Goal: Navigation & Orientation: Find specific page/section

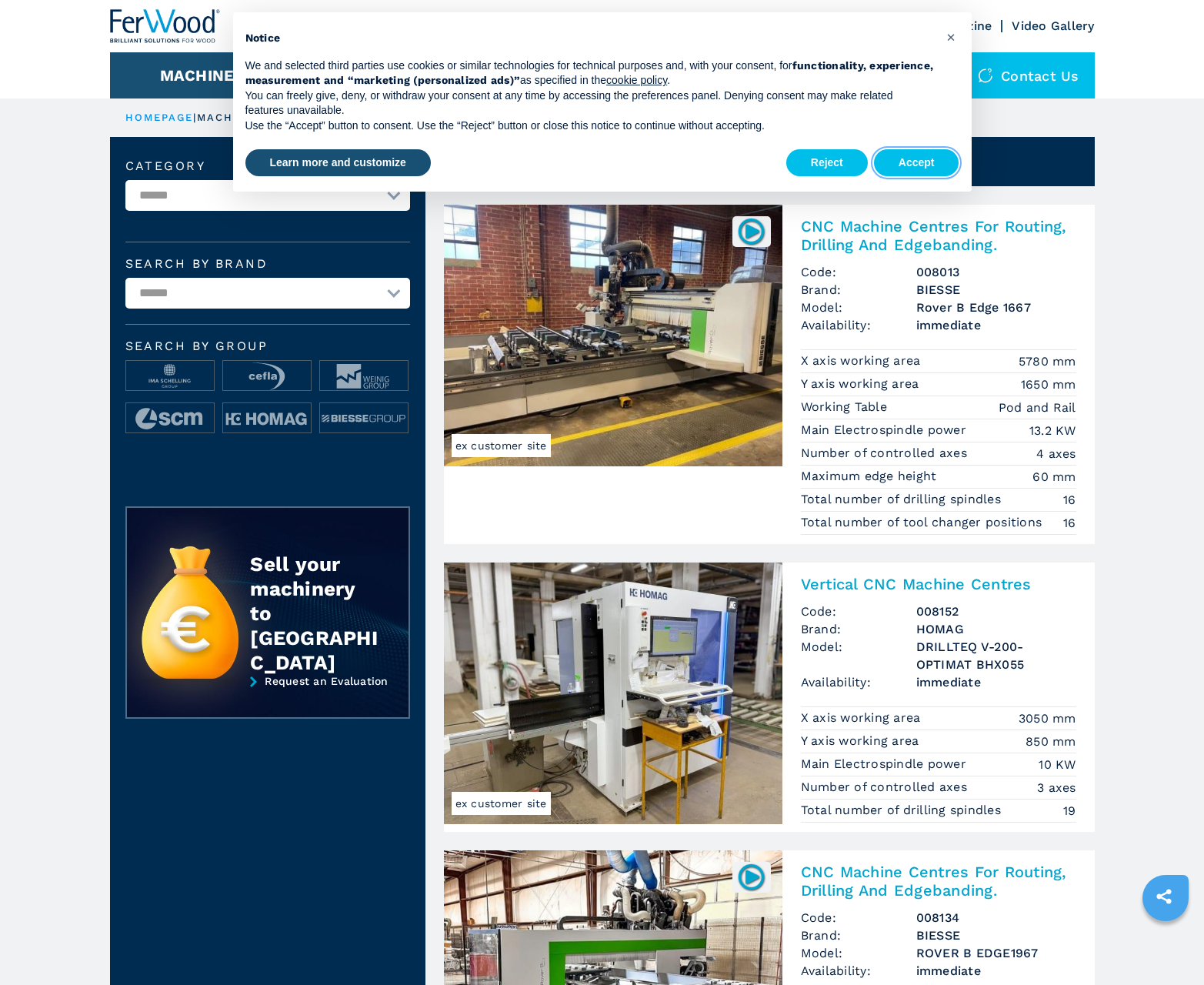
click at [917, 162] on button "Accept" at bounding box center [917, 163] width 85 height 28
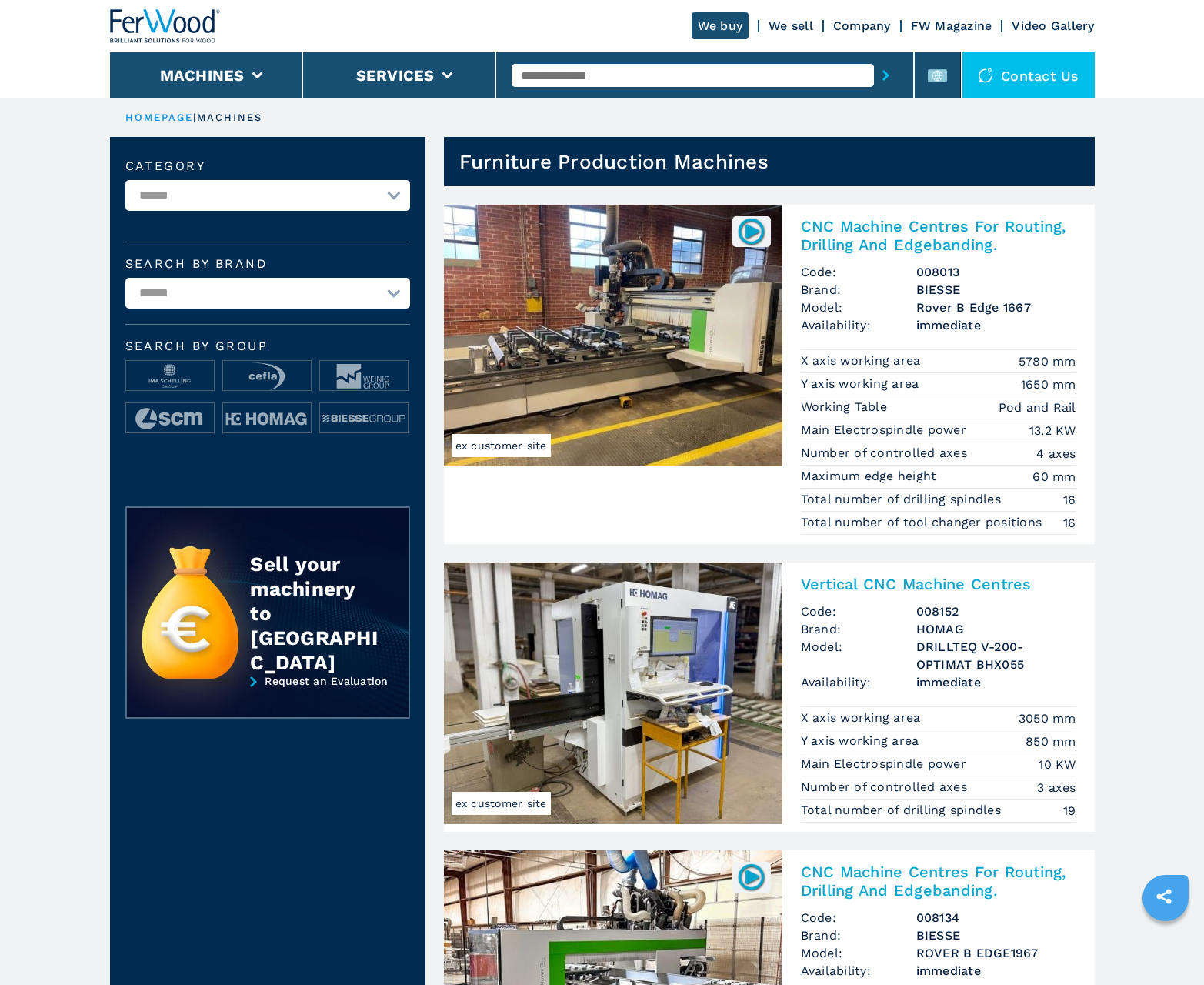
scroll to position [1540, 0]
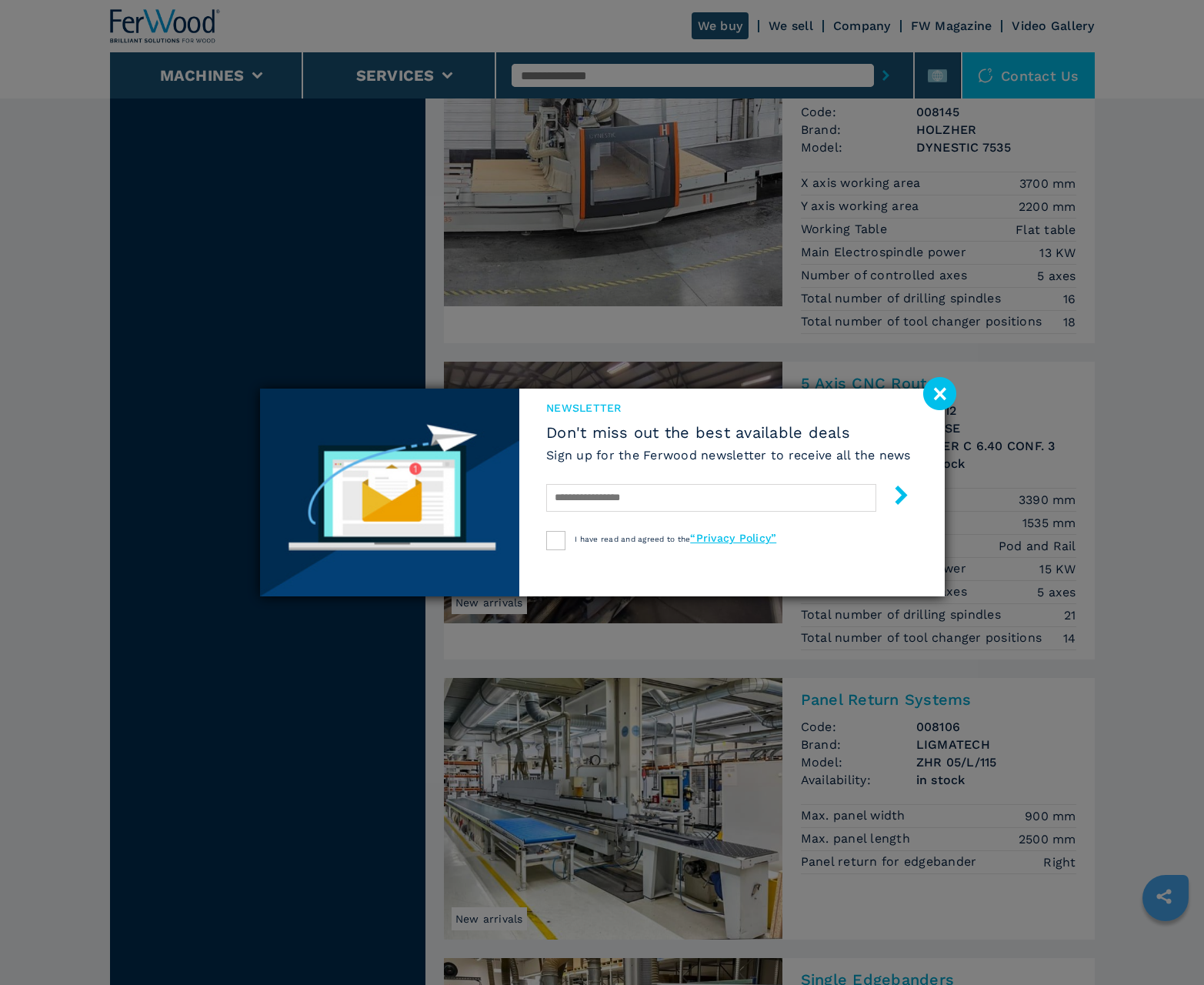
click at [939, 394] on image at bounding box center [940, 394] width 33 height 33
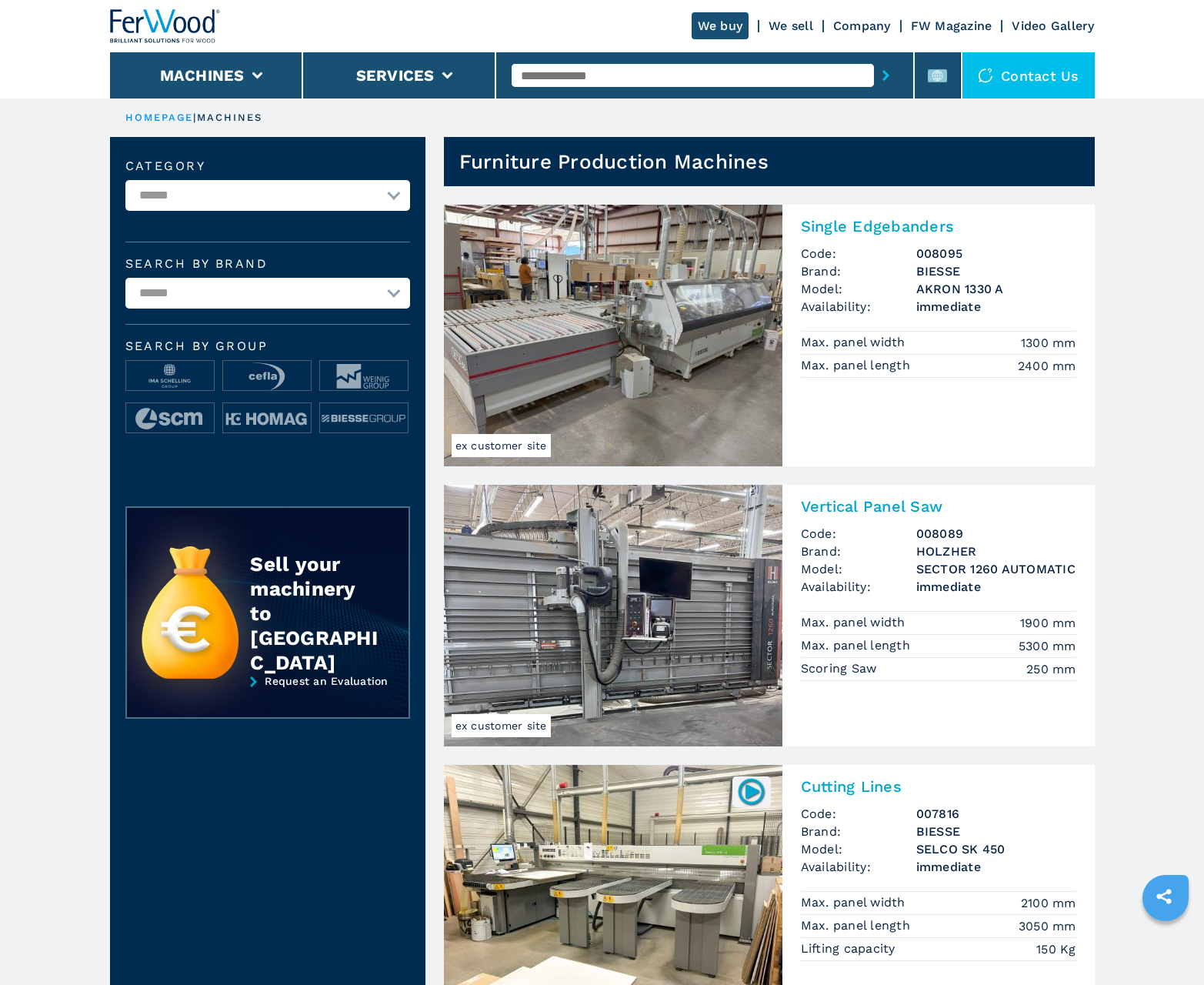
scroll to position [1540, 0]
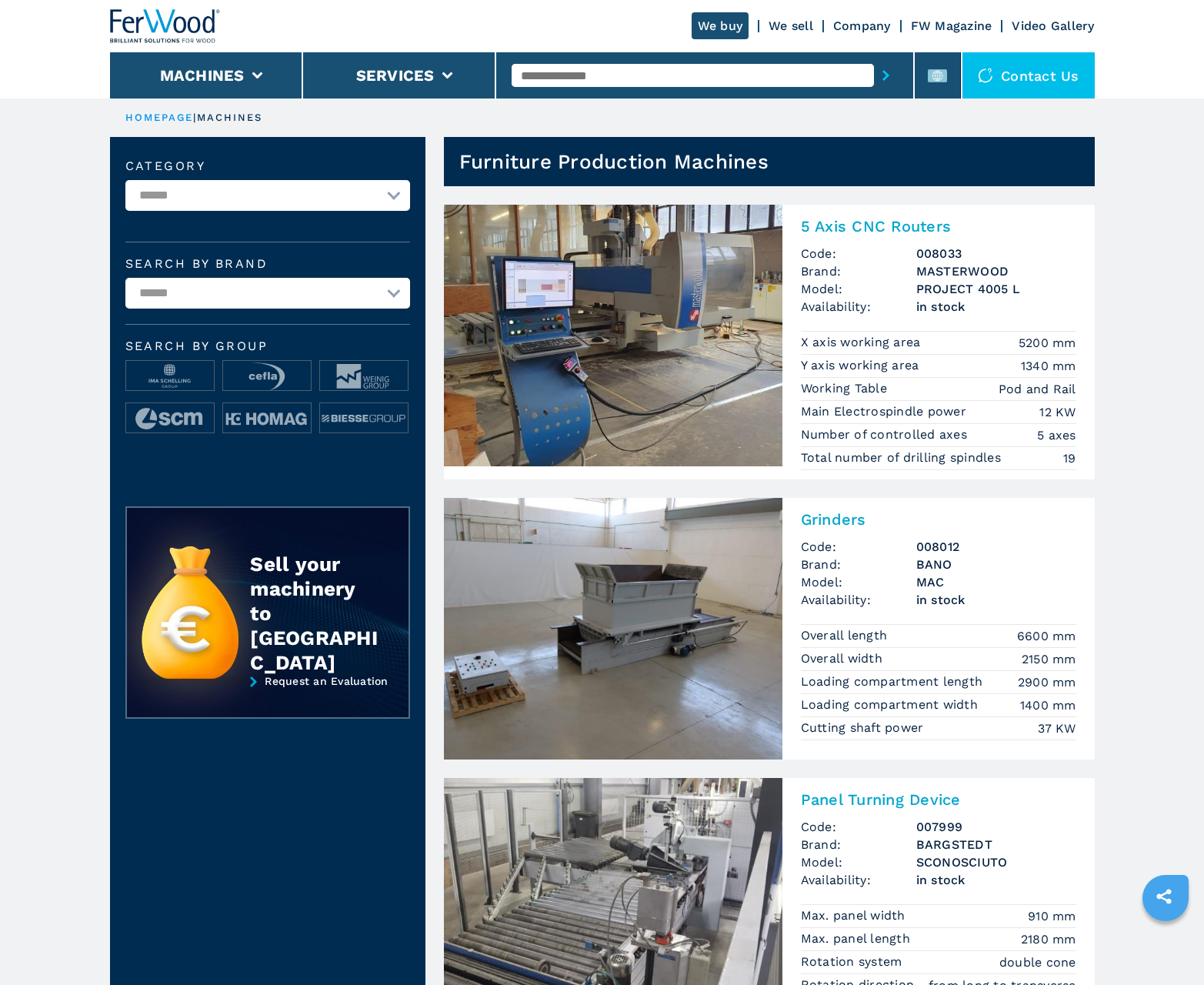
scroll to position [1540, 0]
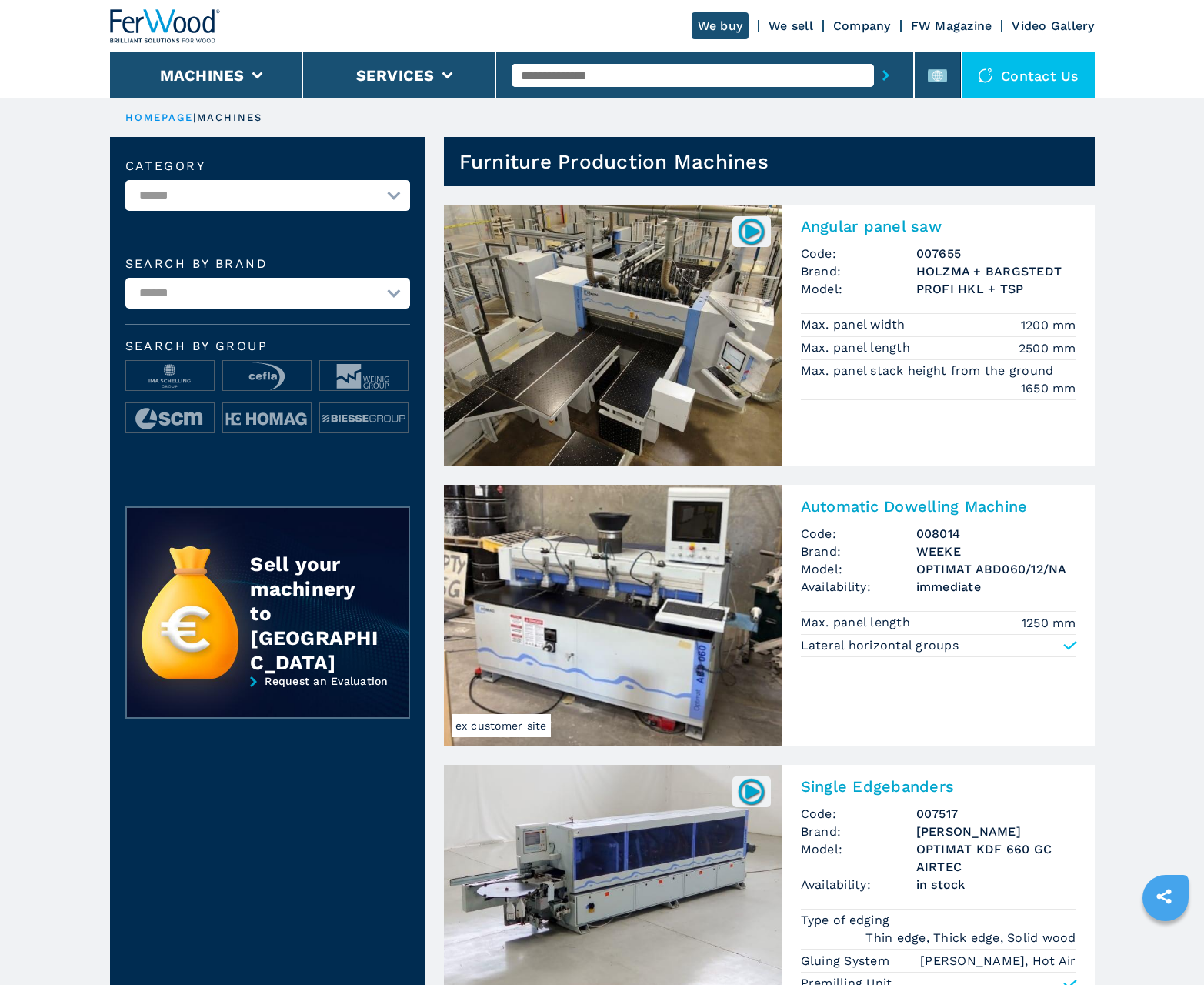
scroll to position [1540, 0]
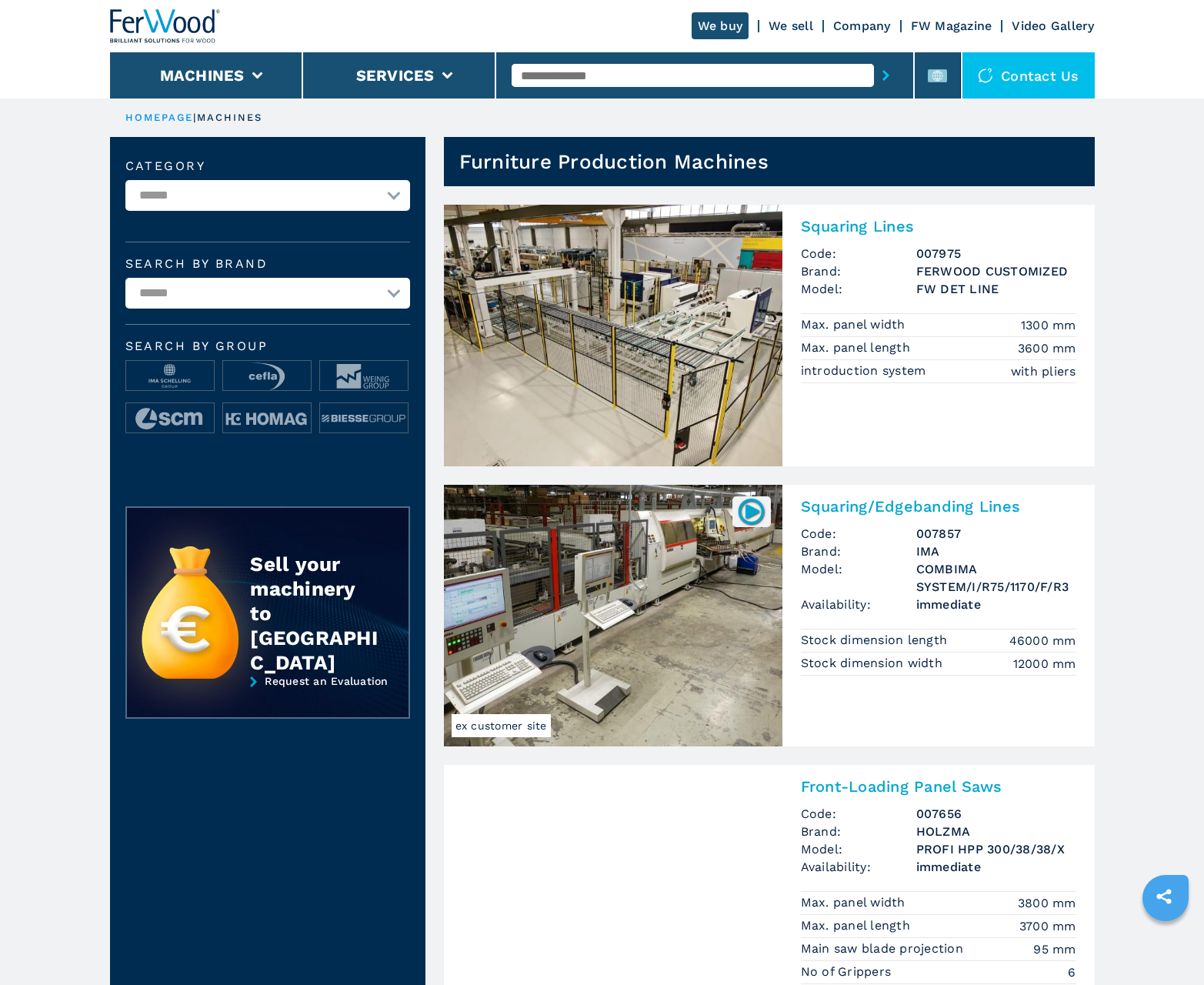
scroll to position [1540, 0]
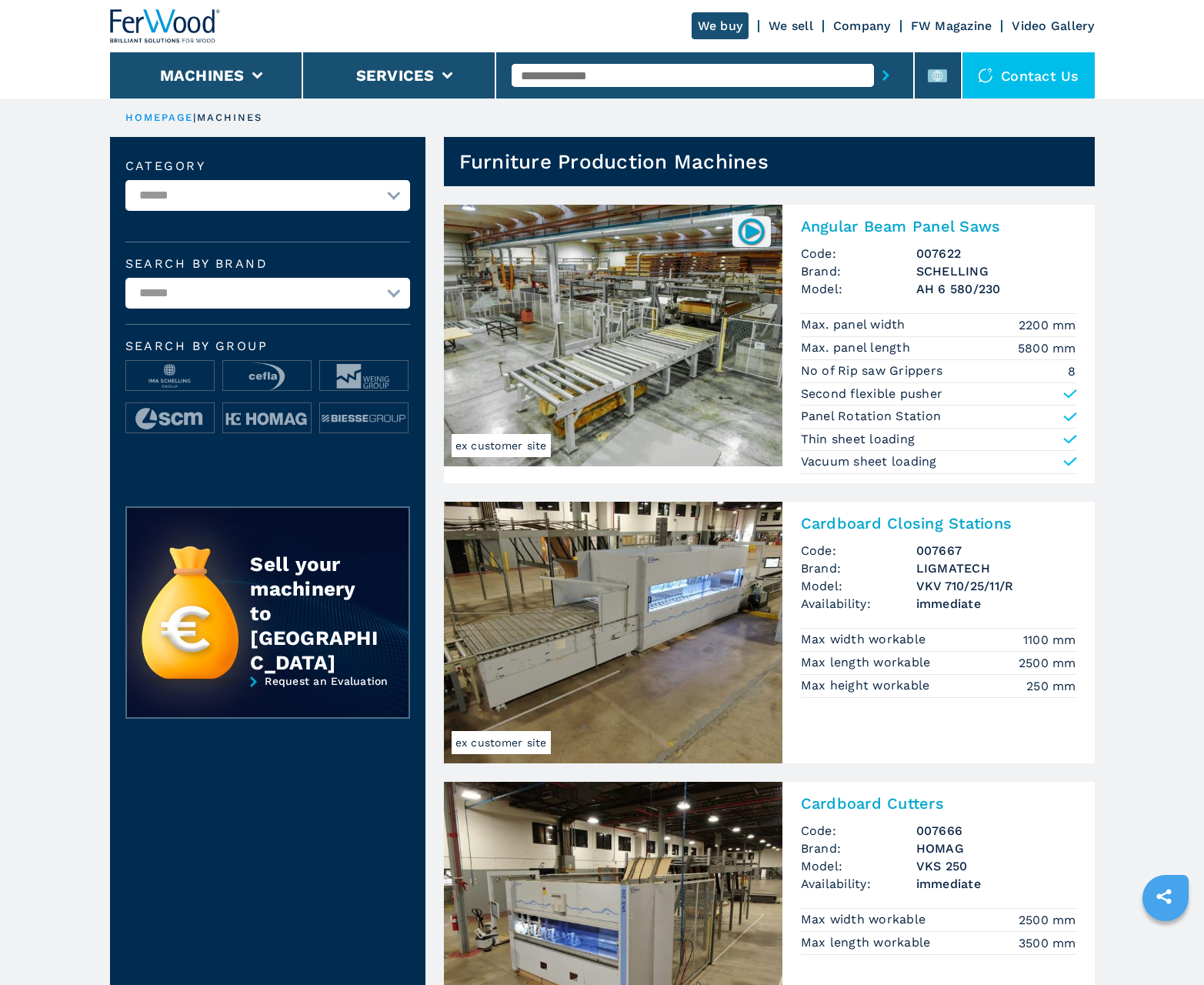
scroll to position [1540, 0]
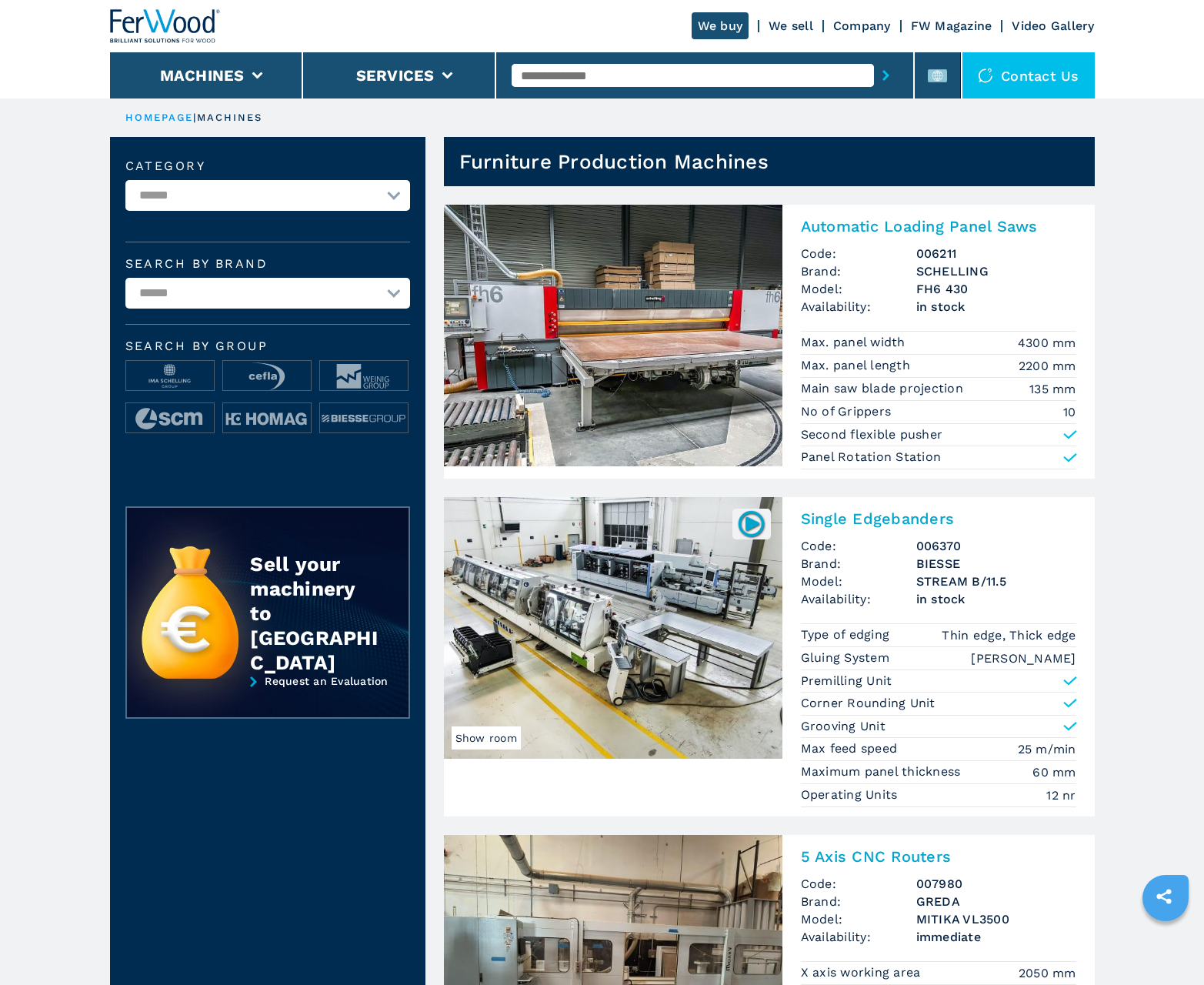
scroll to position [1540, 0]
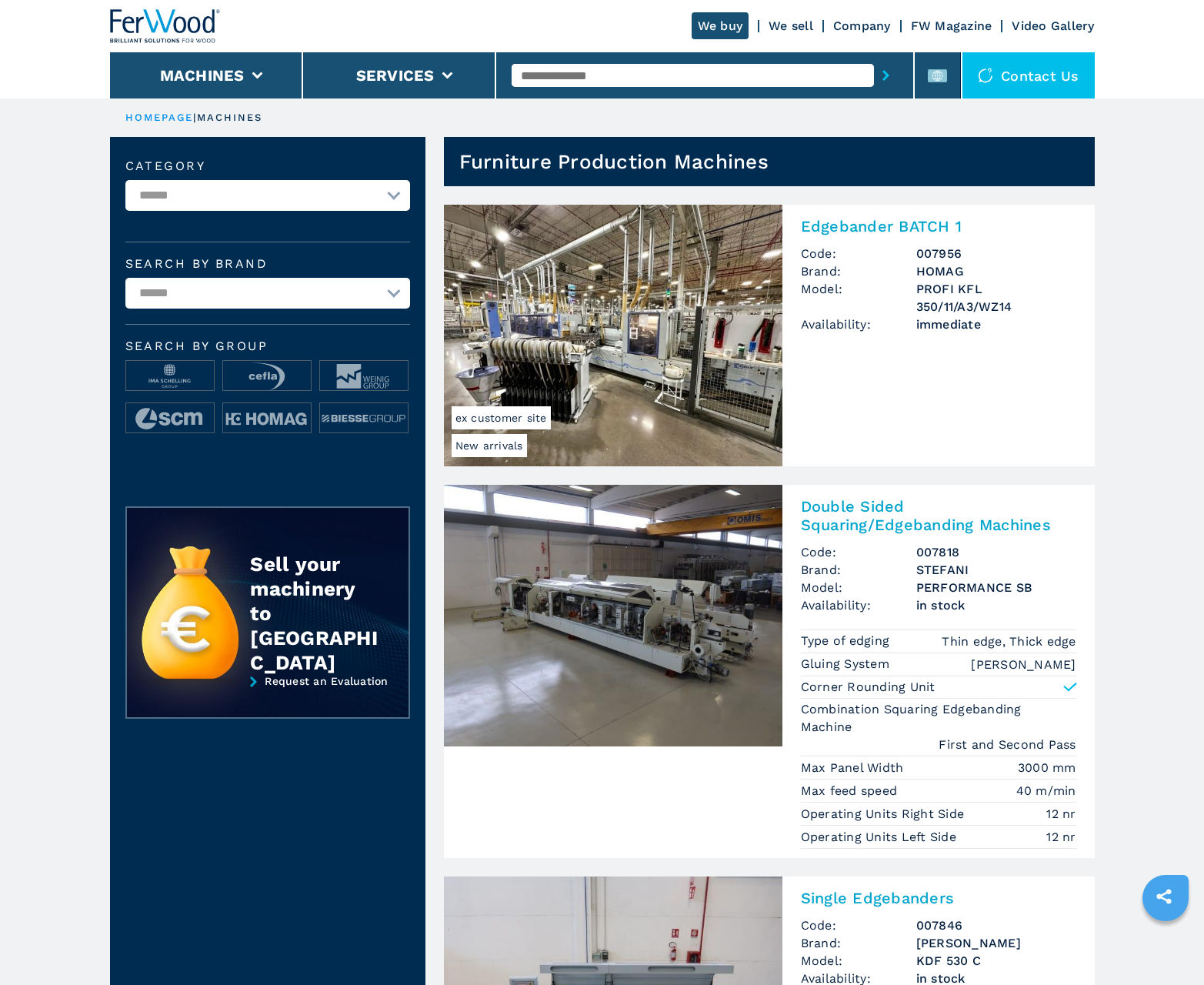
scroll to position [1540, 0]
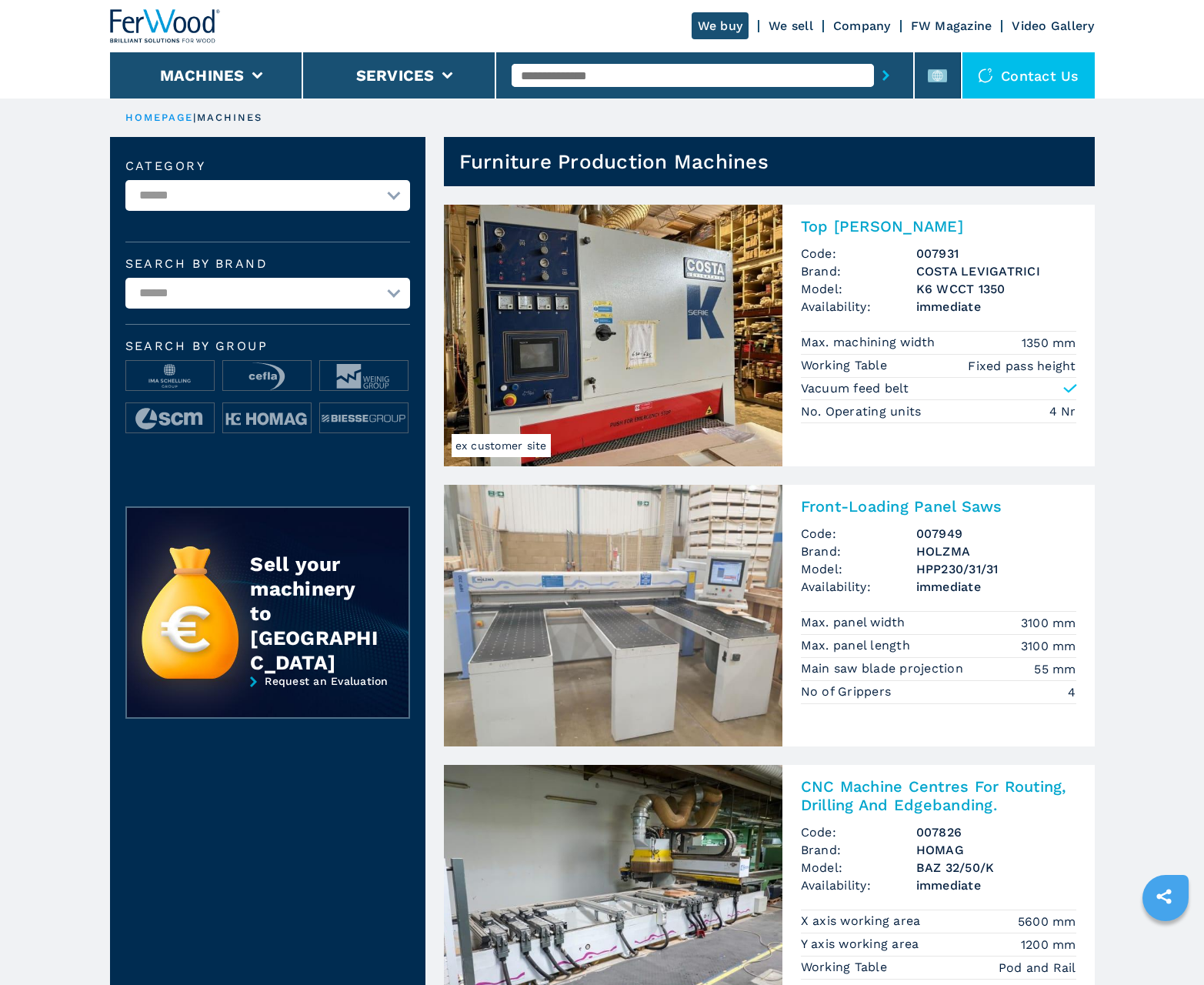
scroll to position [1540, 0]
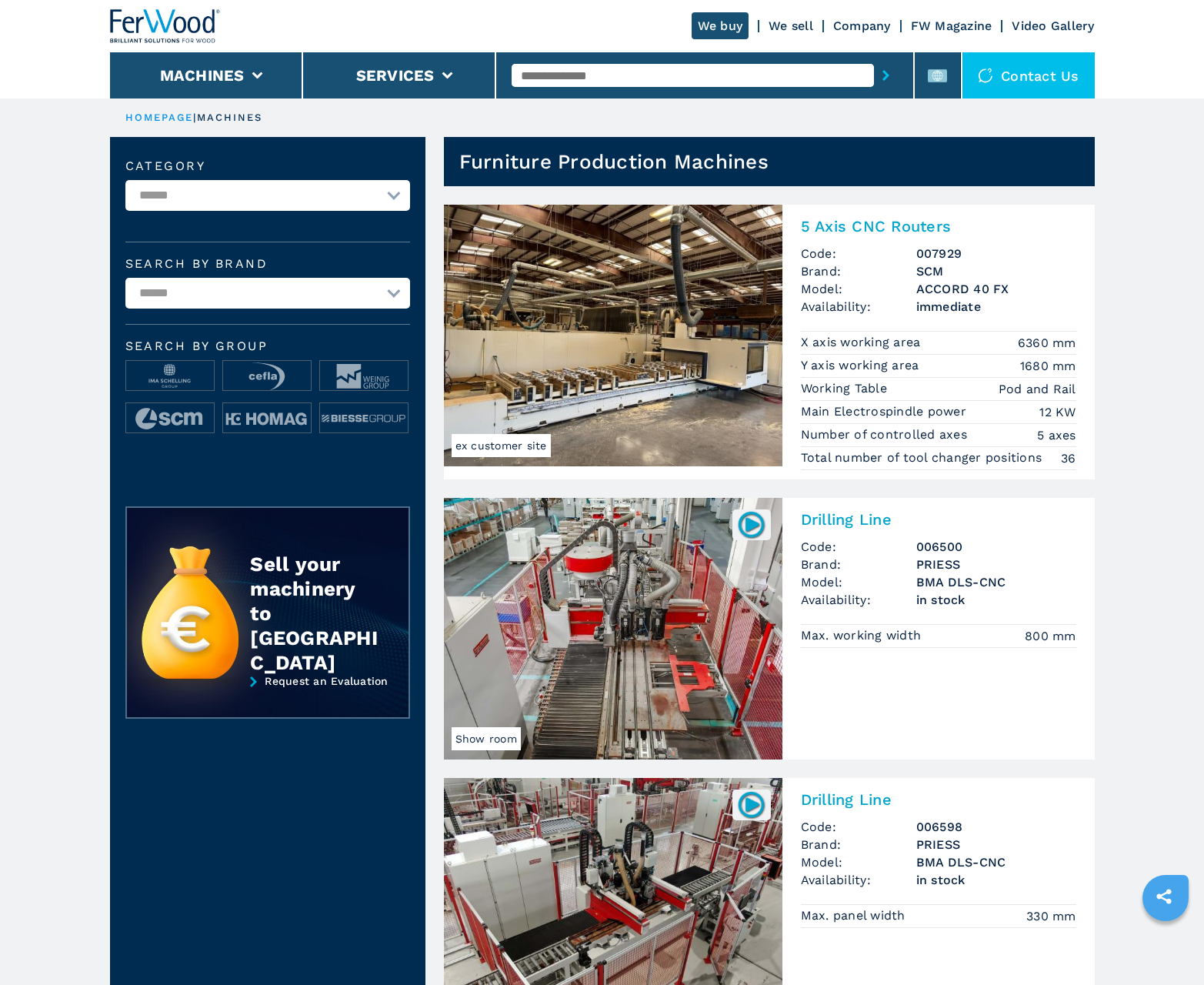
scroll to position [1540, 0]
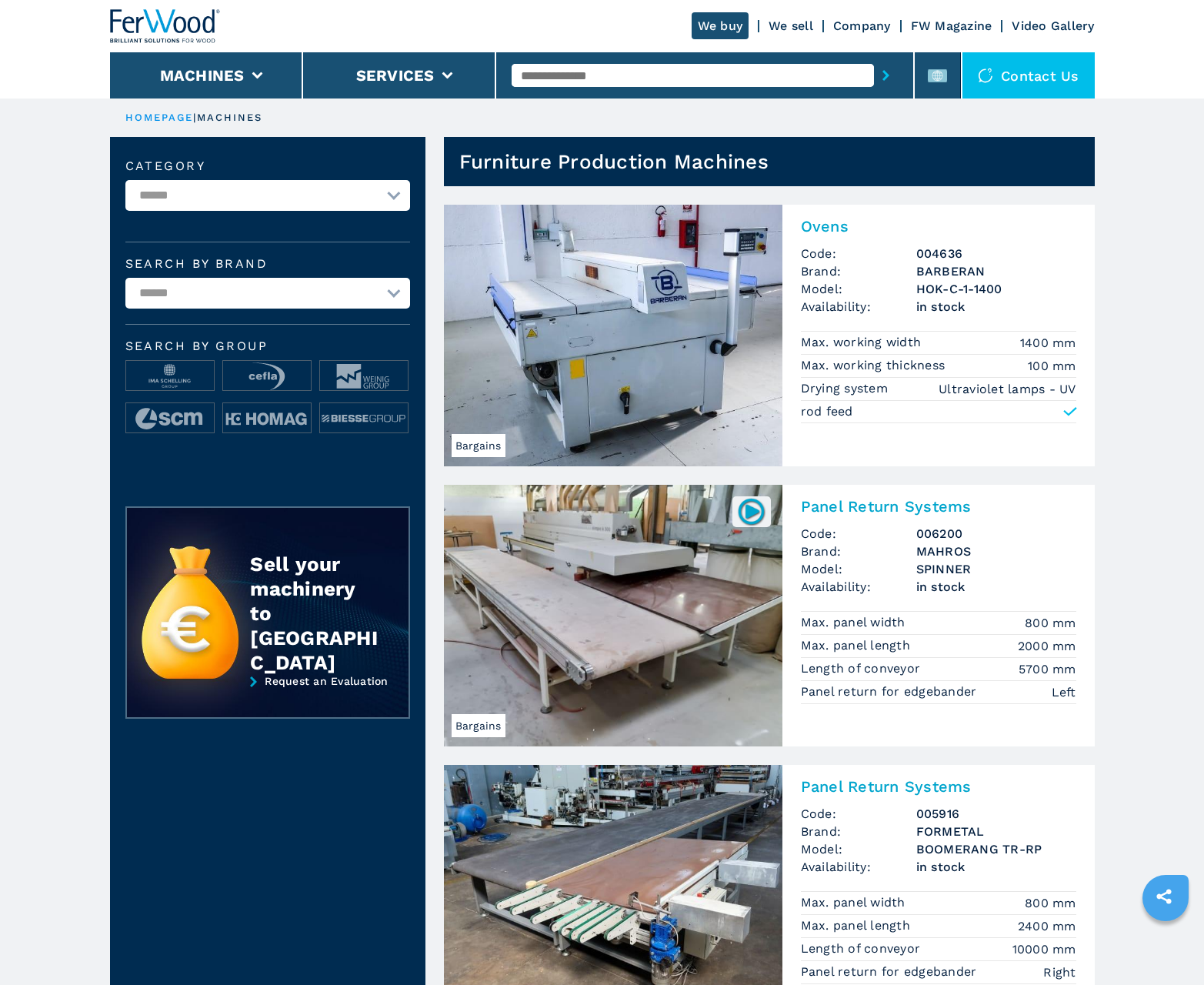
scroll to position [1540, 0]
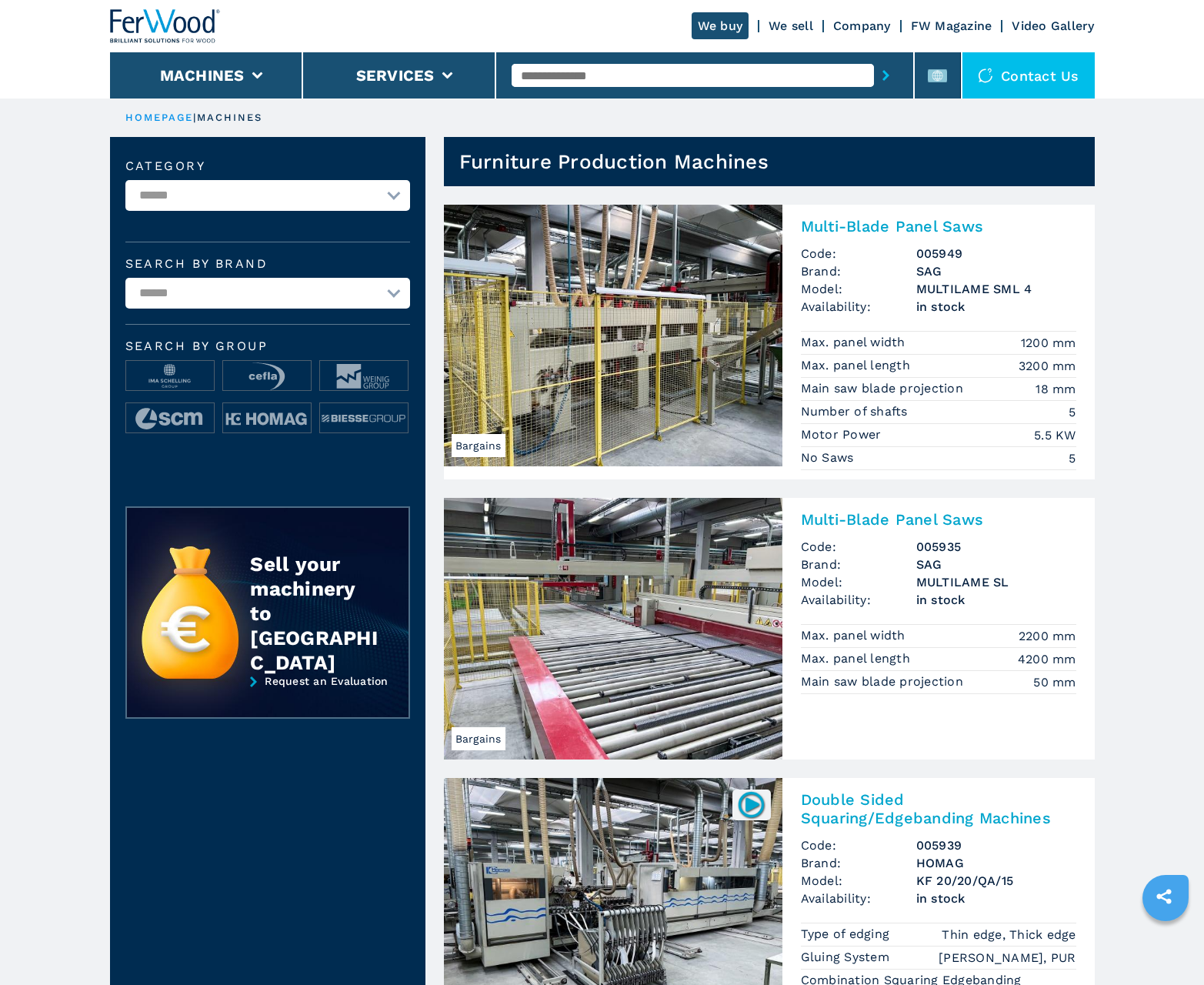
scroll to position [1540, 0]
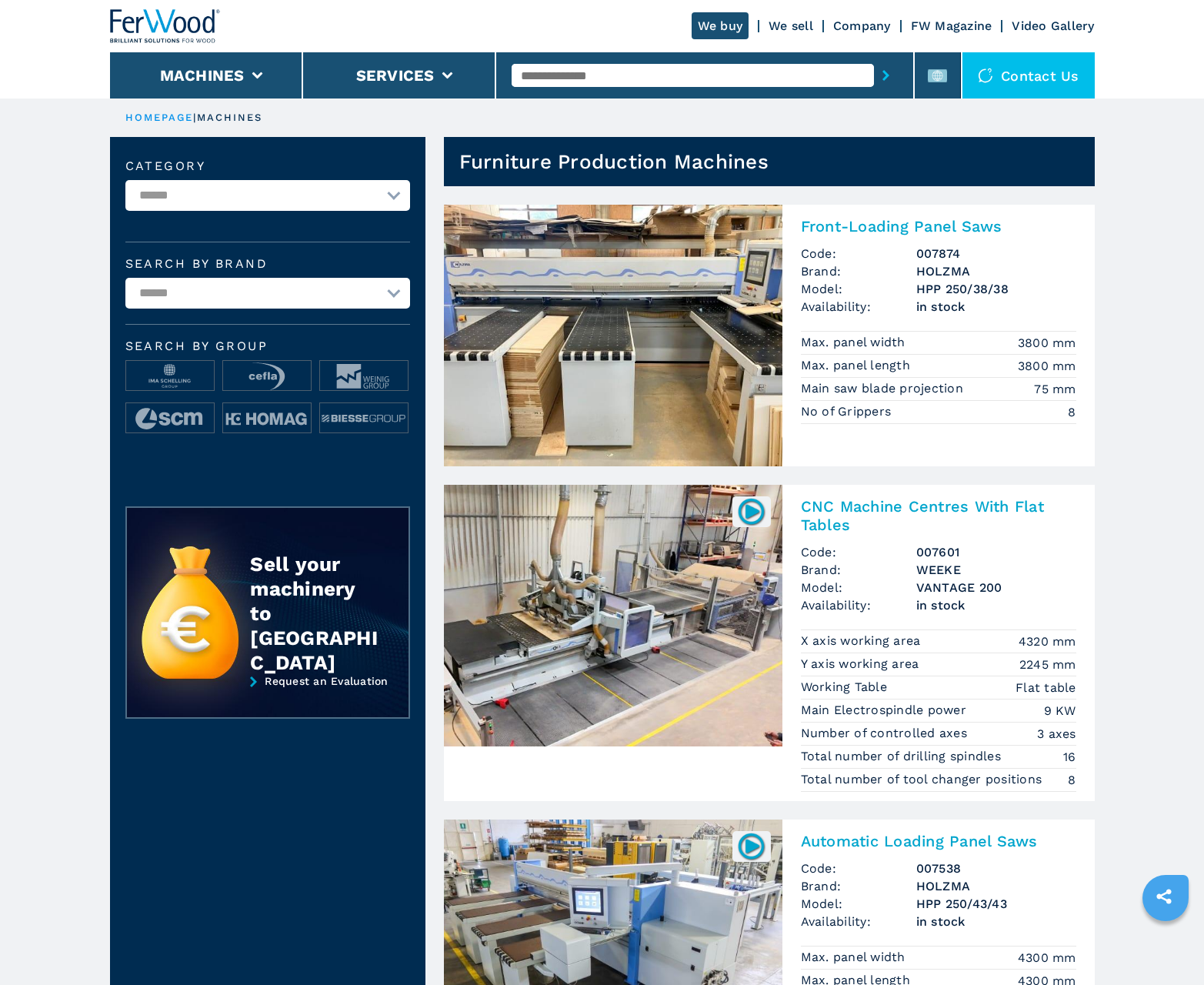
scroll to position [1540, 0]
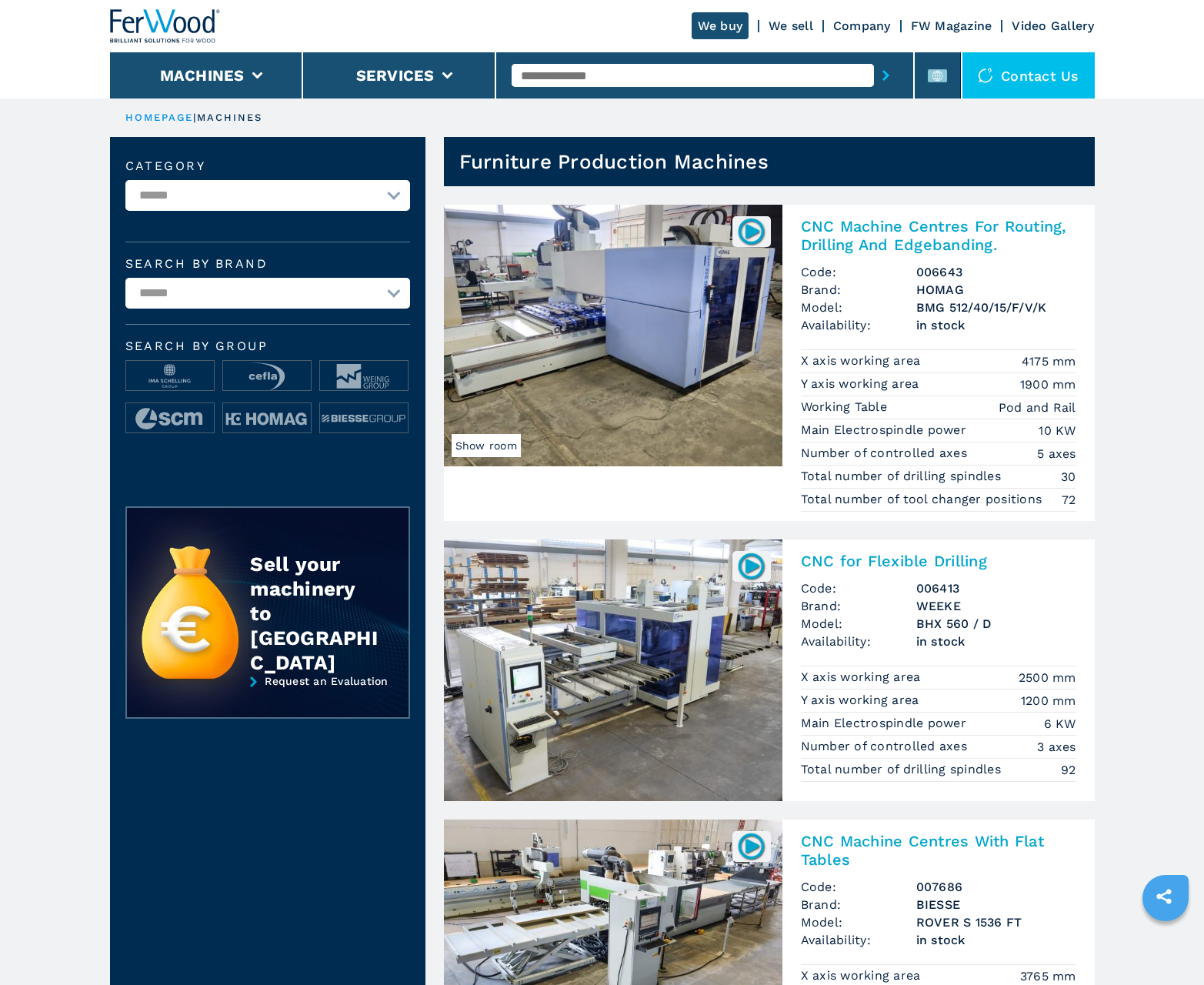
scroll to position [1540, 0]
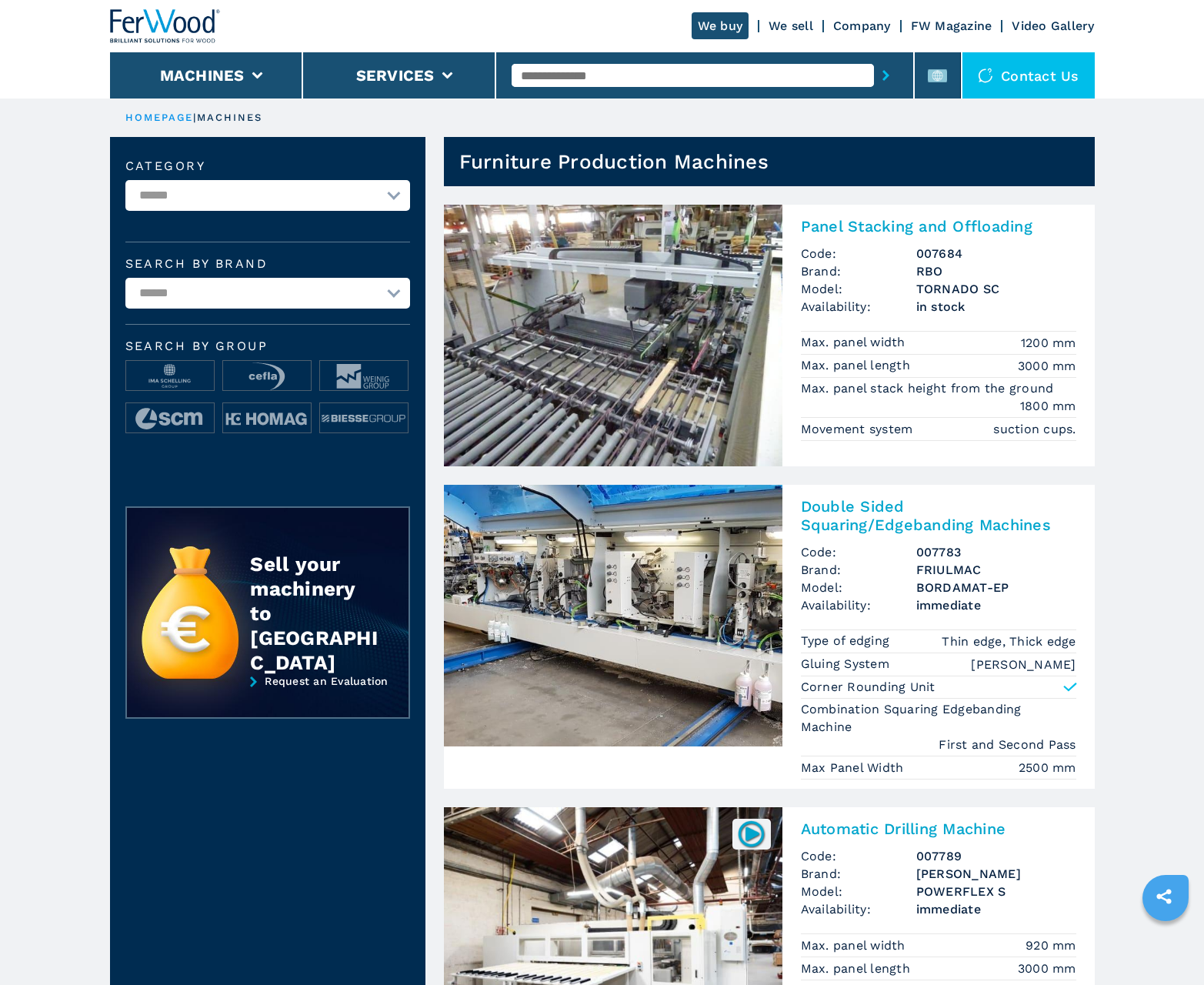
scroll to position [1540, 0]
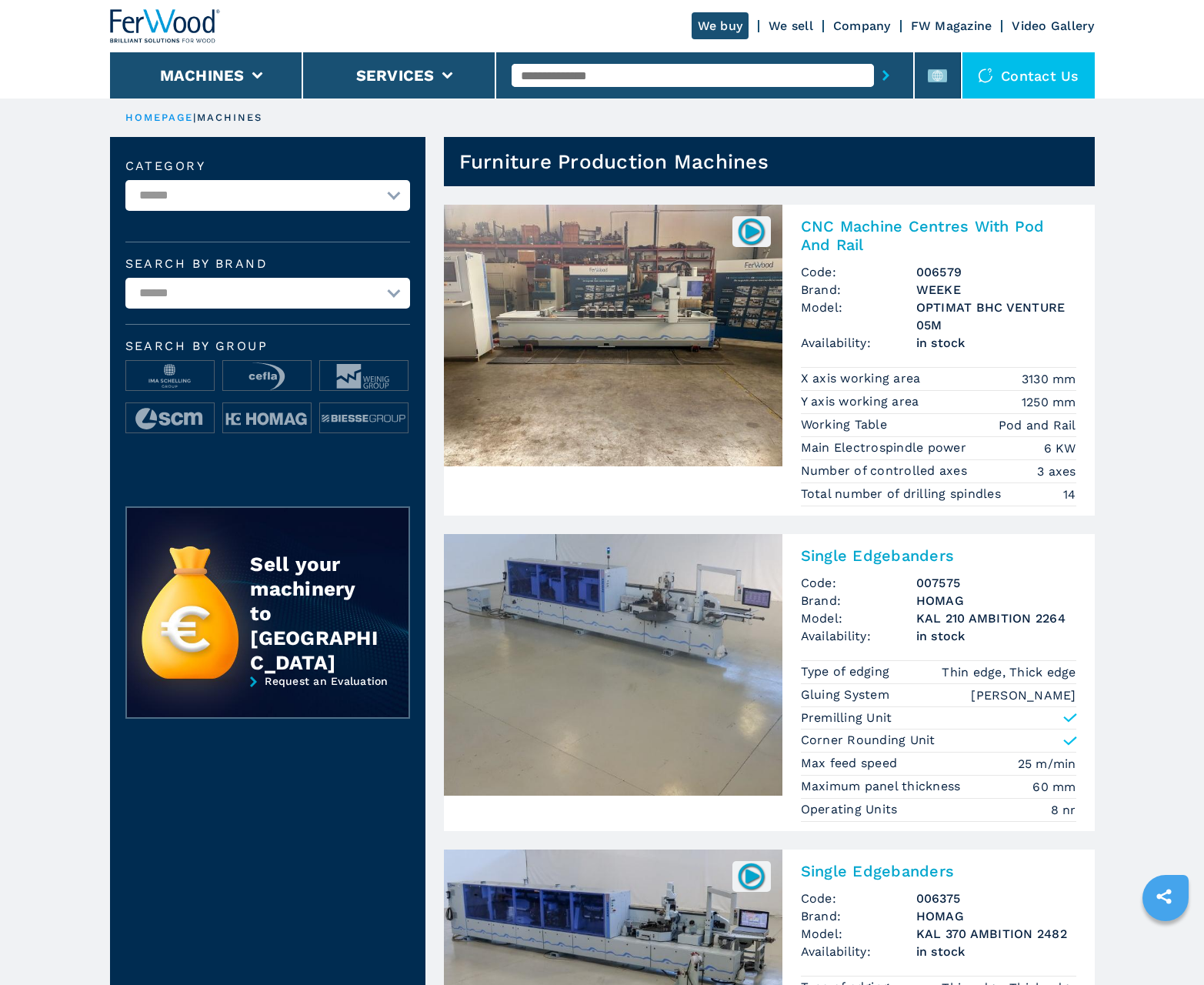
scroll to position [1540, 0]
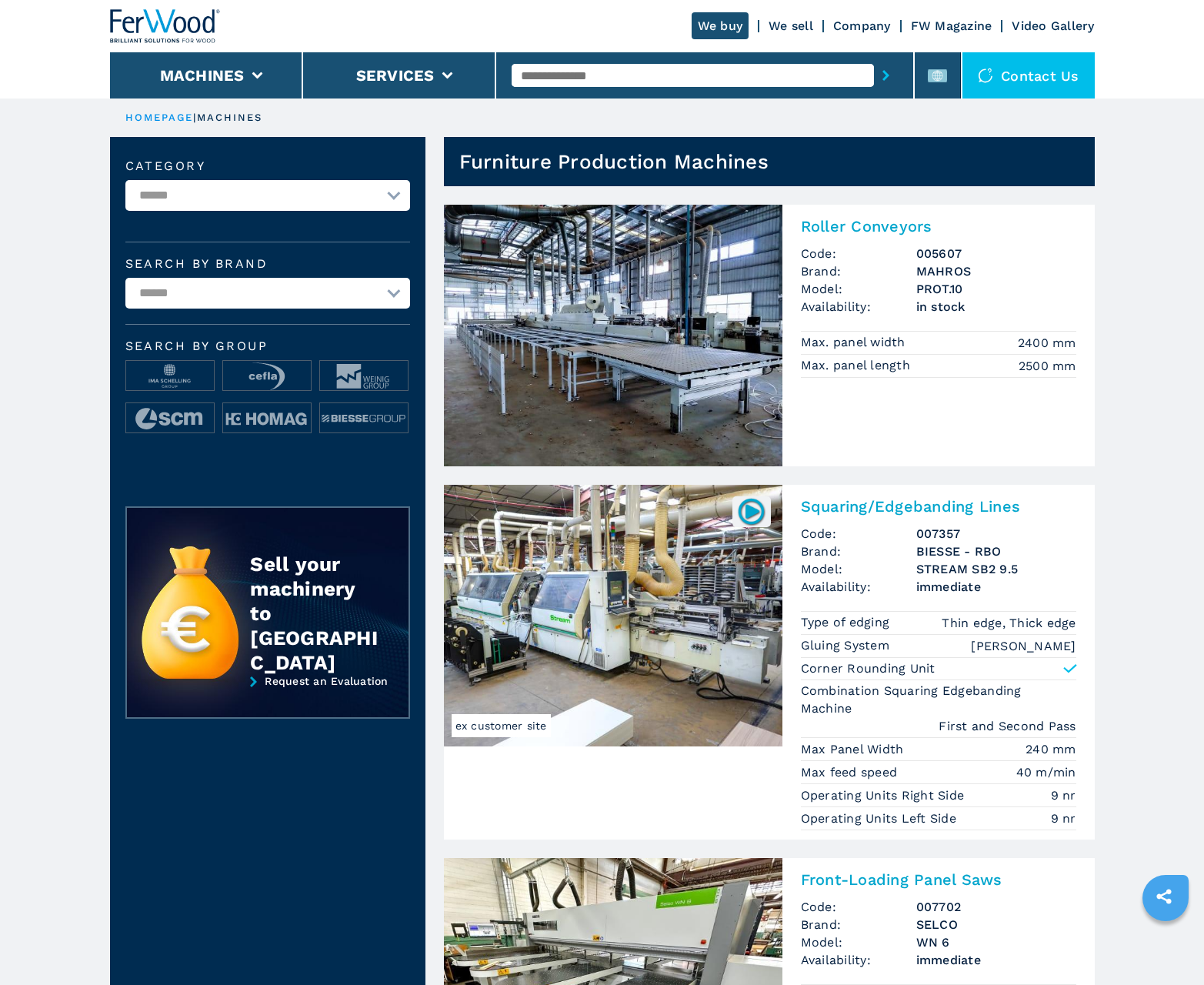
scroll to position [1540, 0]
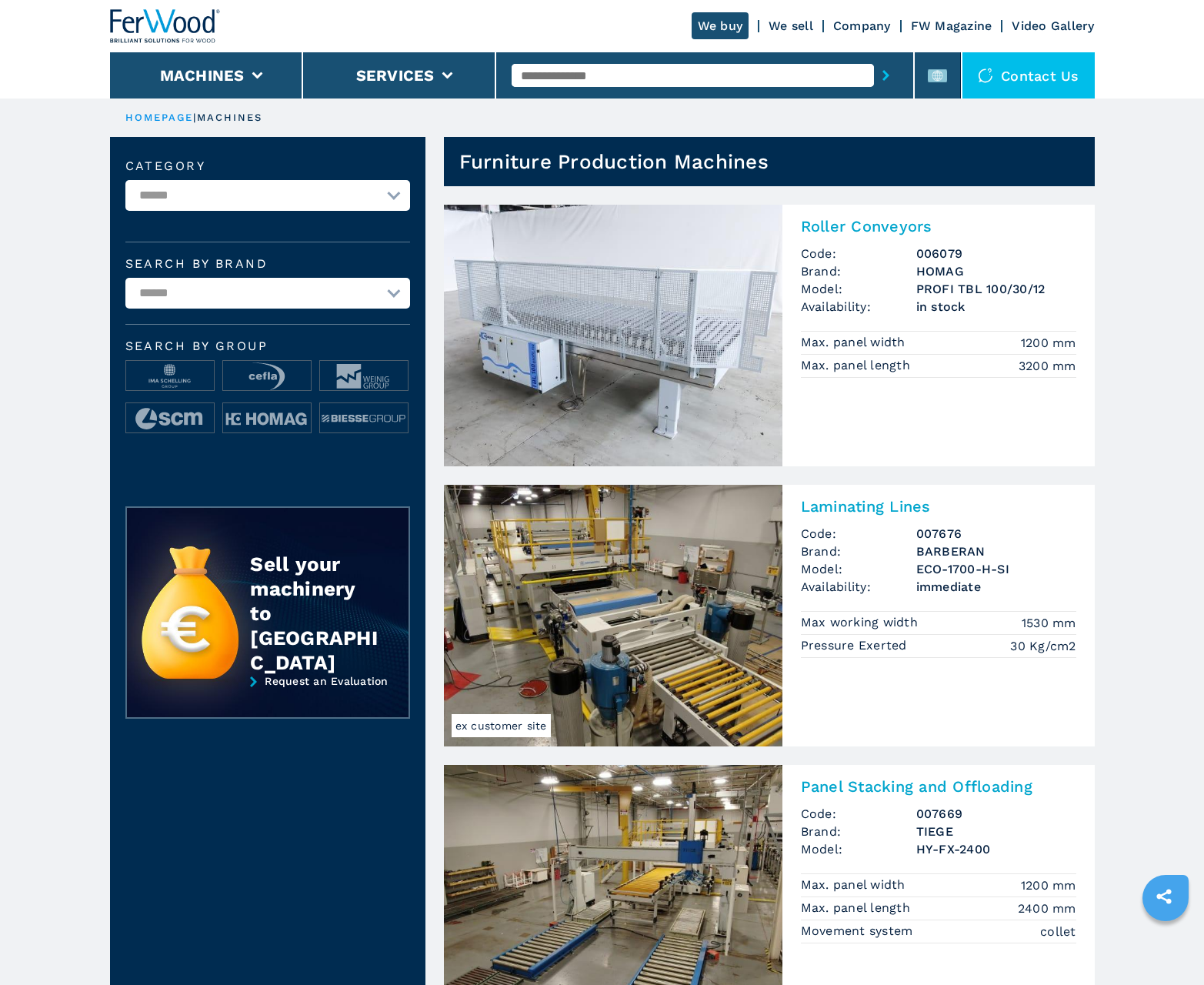
scroll to position [1540, 0]
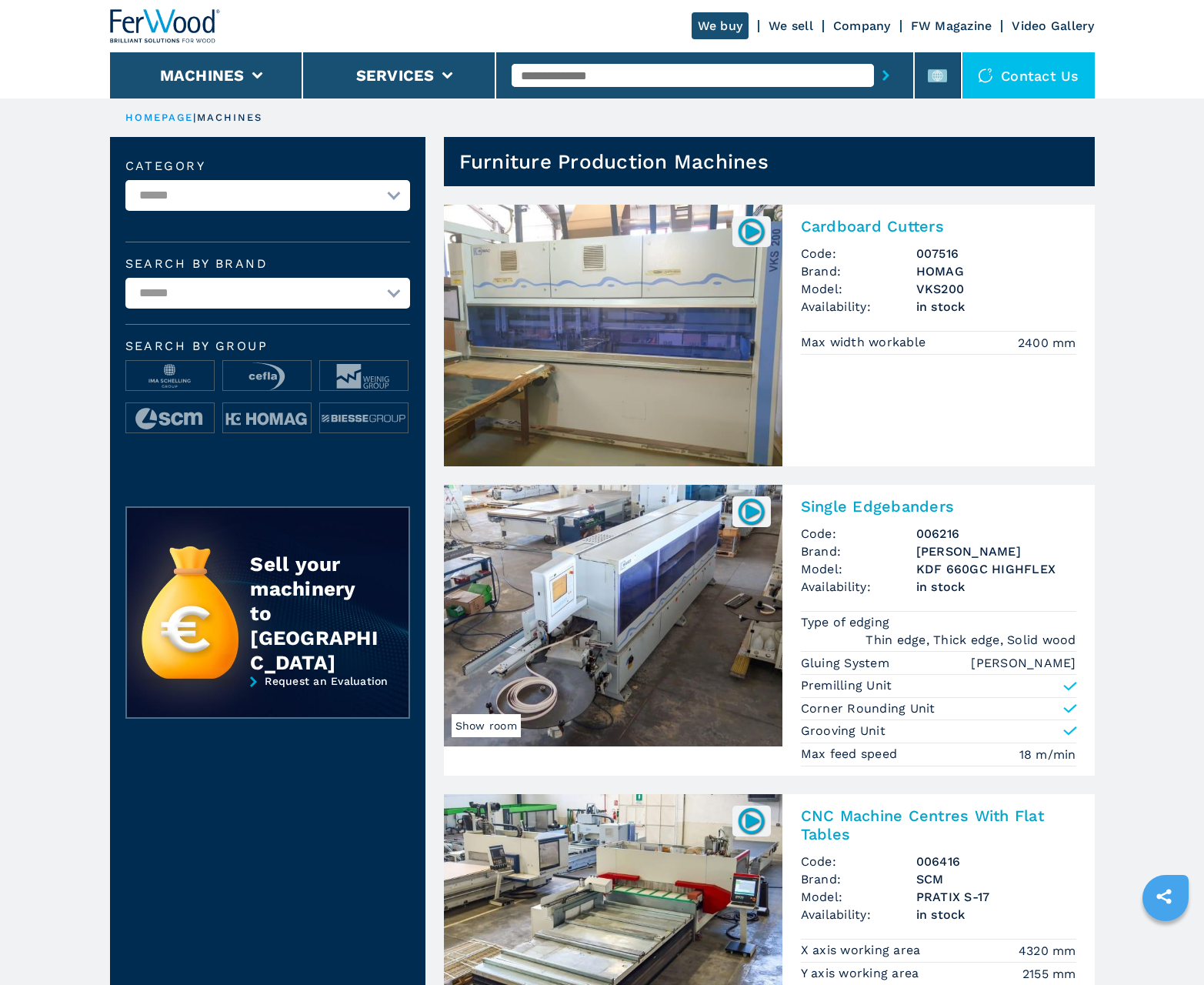
scroll to position [1540, 0]
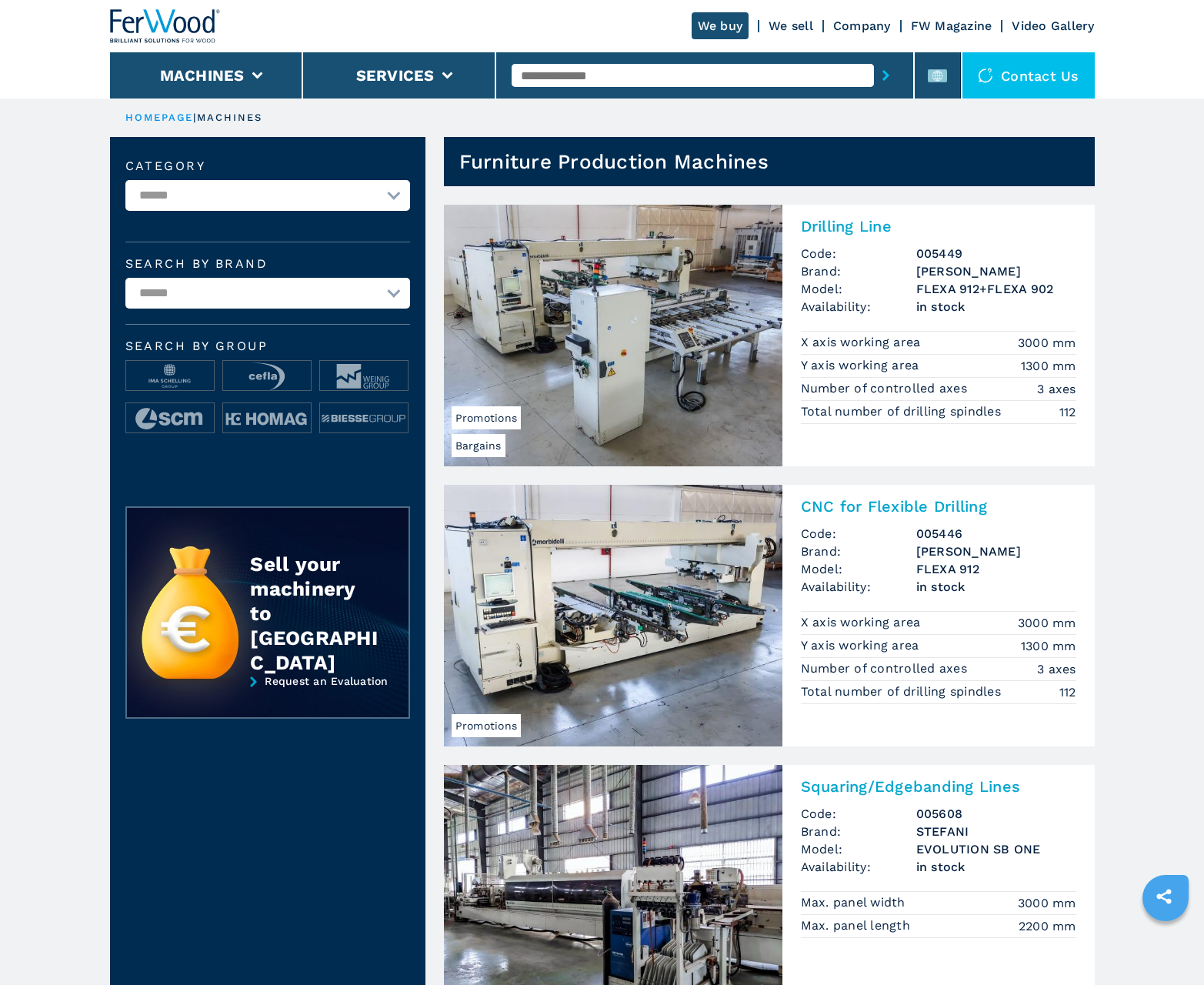
scroll to position [1540, 0]
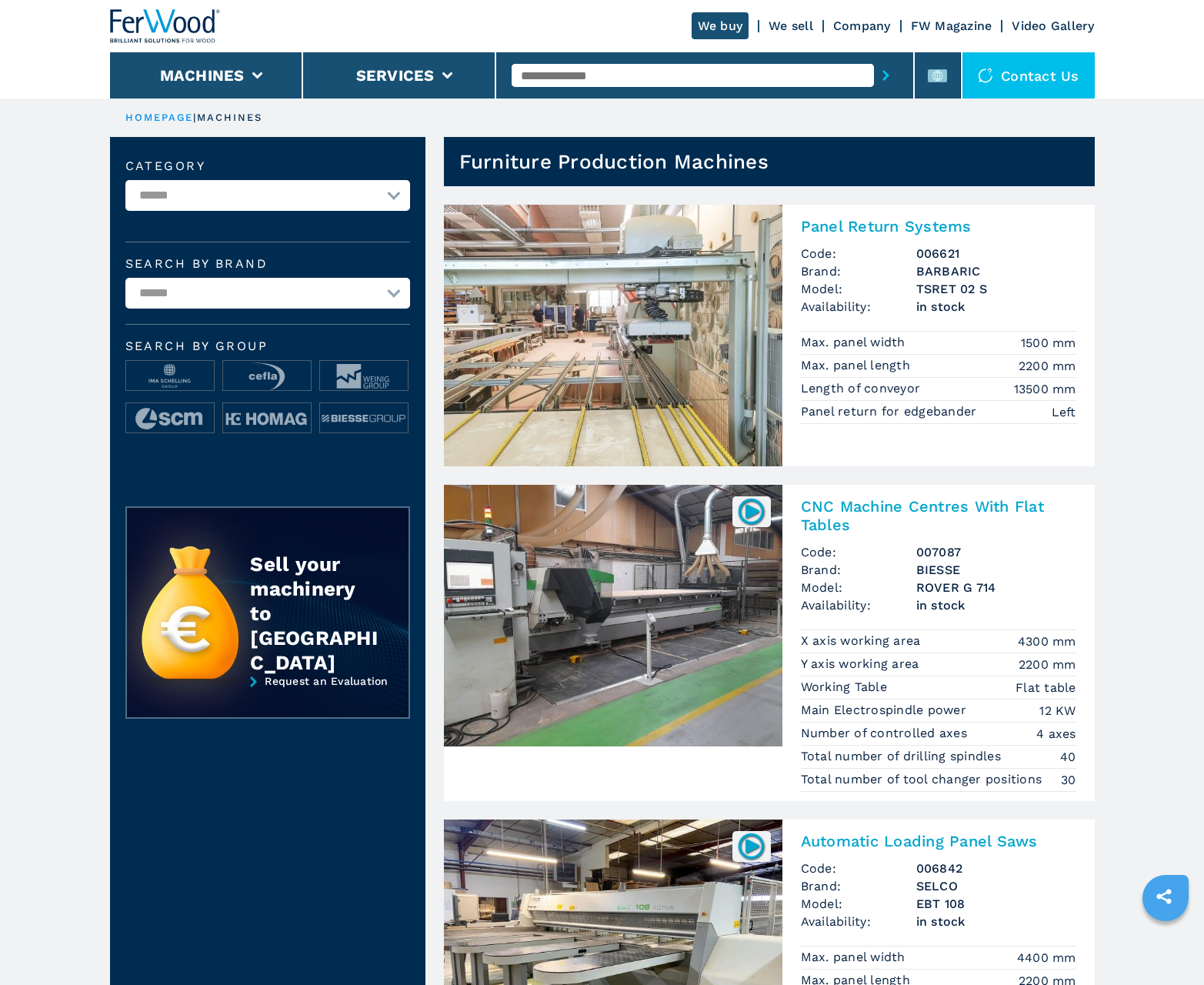
scroll to position [1540, 0]
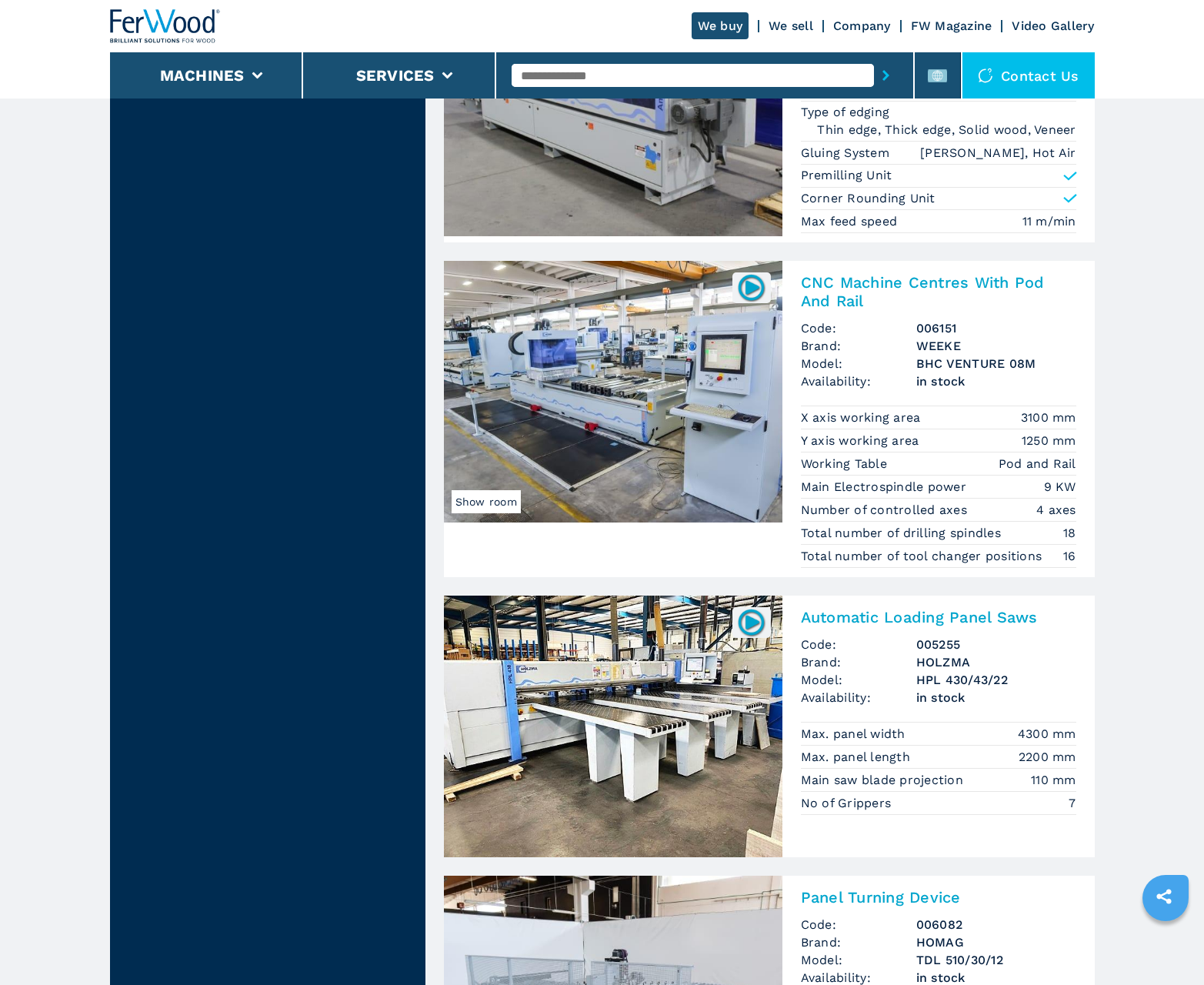
scroll to position [2992, 0]
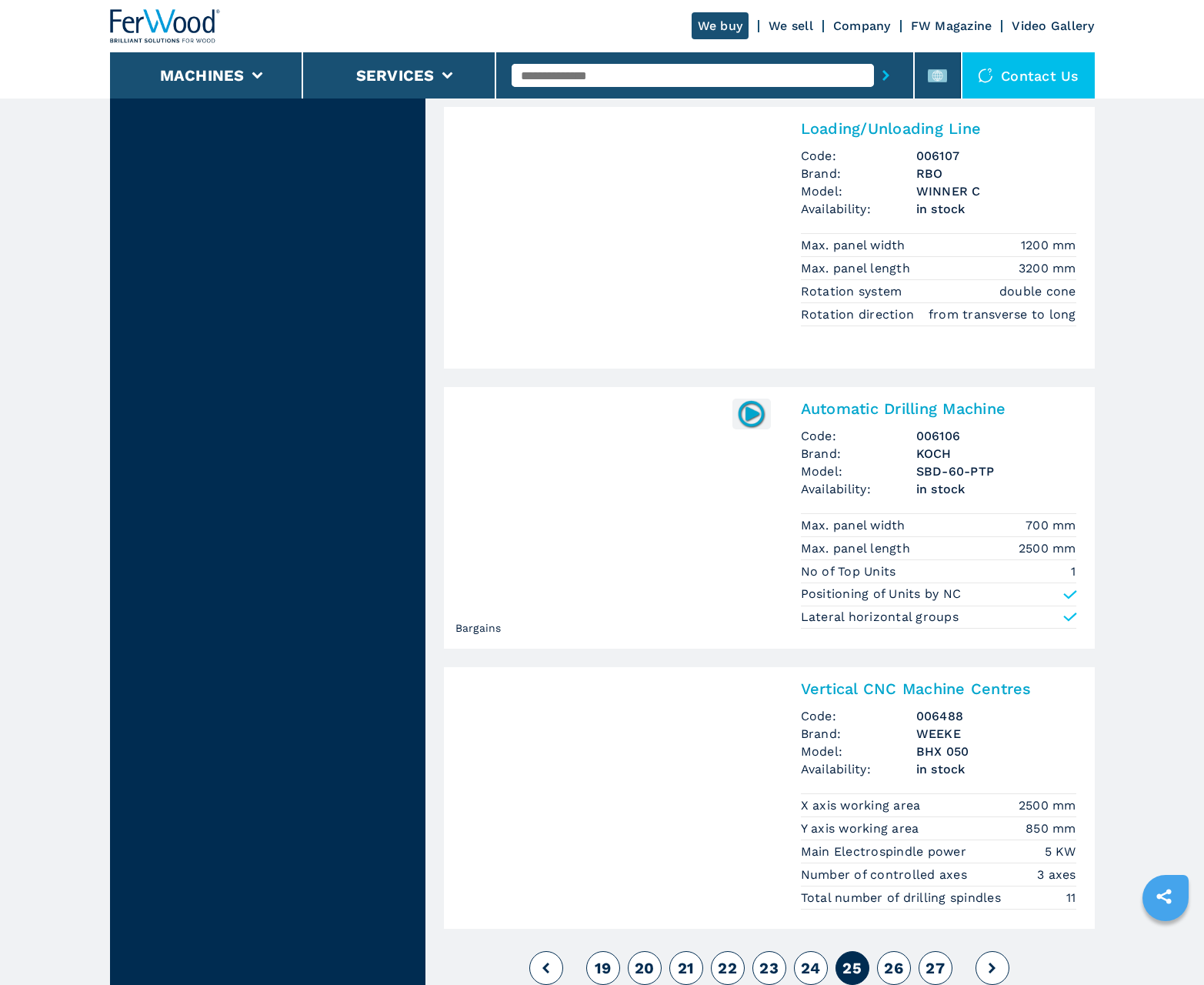
click at [893, 969] on span "26" at bounding box center [893, 969] width 19 height 18
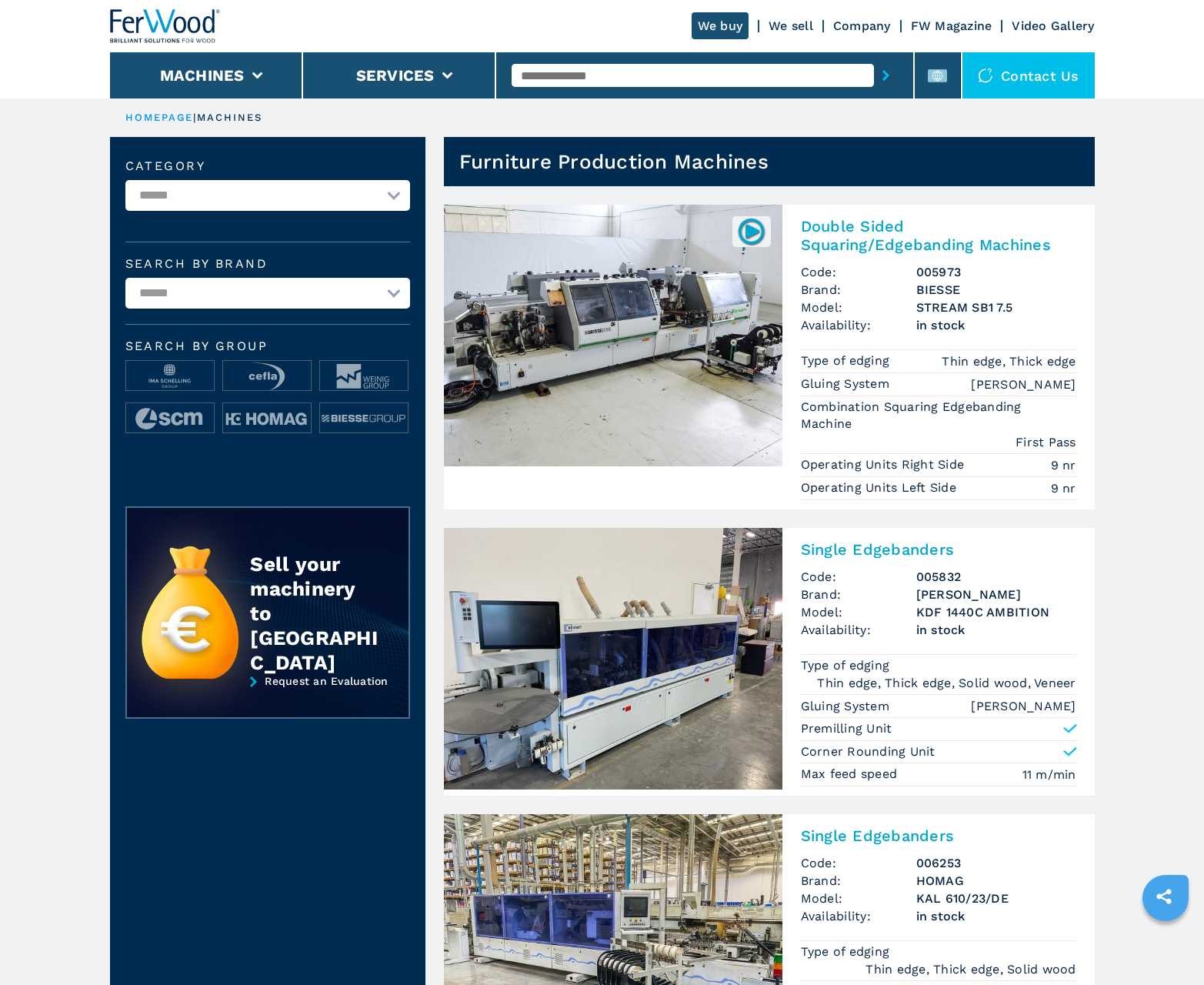
scroll to position [1540, 0]
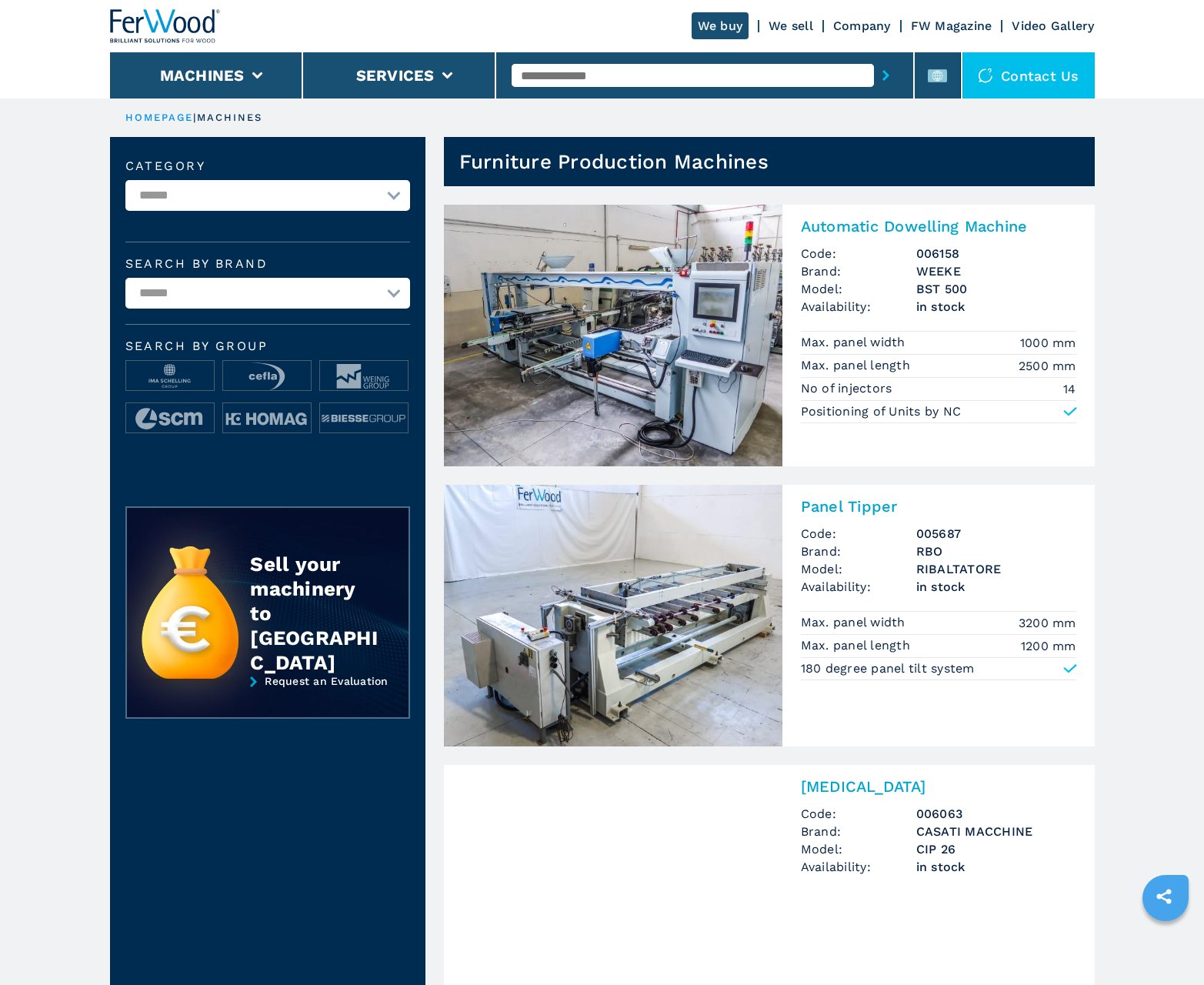
scroll to position [1540, 0]
